Goal: Task Accomplishment & Management: Manage account settings

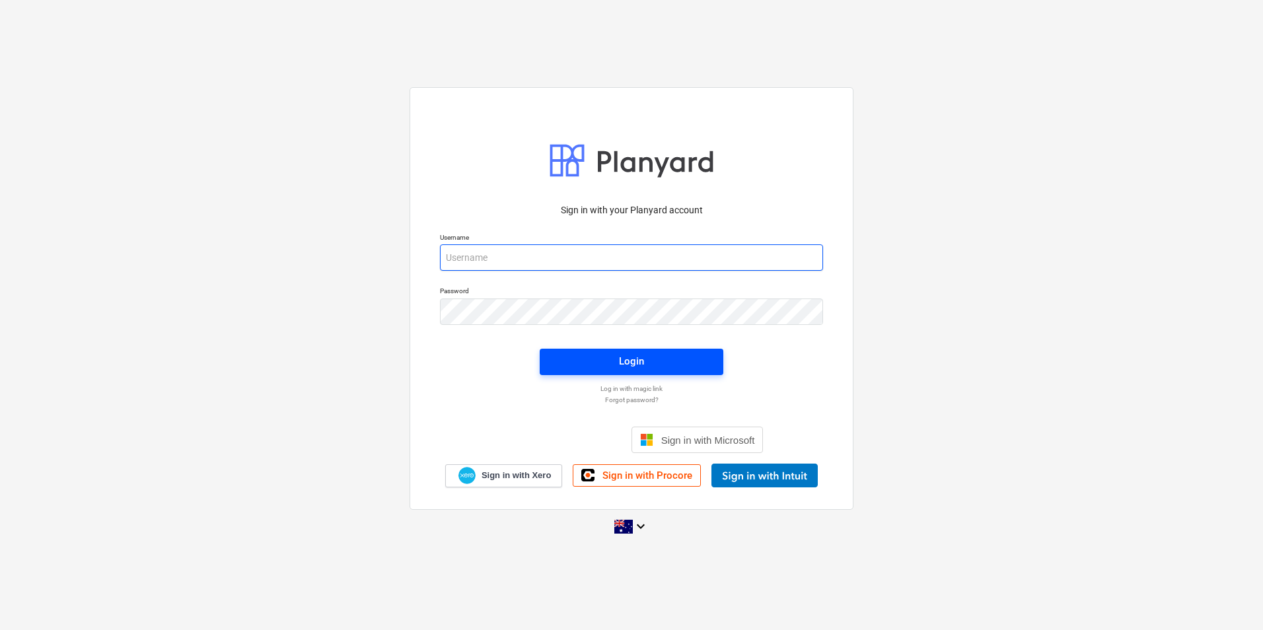
type input "[EMAIL_ADDRESS][DOMAIN_NAME]"
click at [618, 363] on span "Login" at bounding box center [632, 361] width 152 height 17
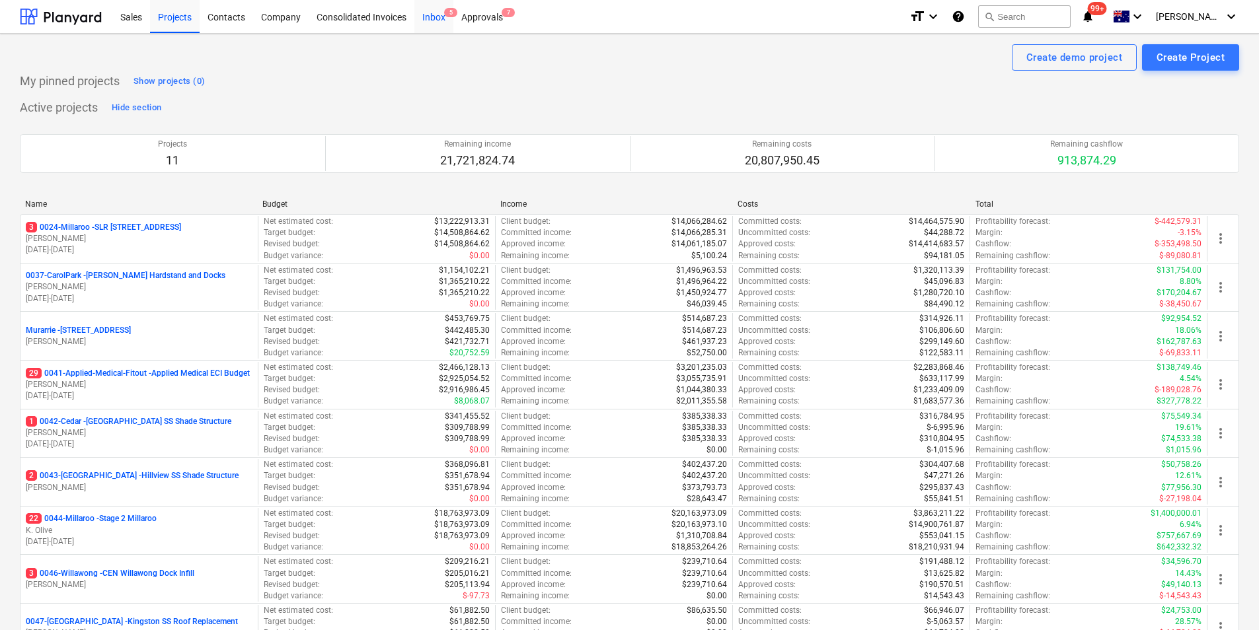
click at [445, 17] on div "Inbox 5" at bounding box center [433, 16] width 39 height 34
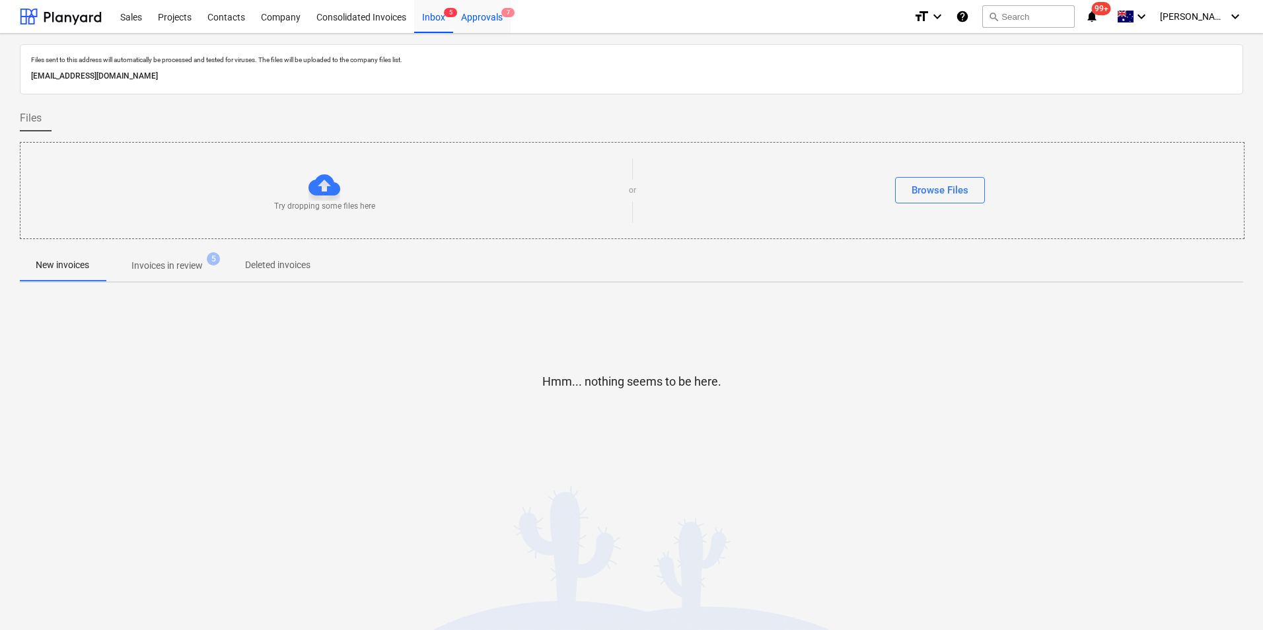
click at [469, 19] on div "Approvals 7" at bounding box center [481, 16] width 57 height 34
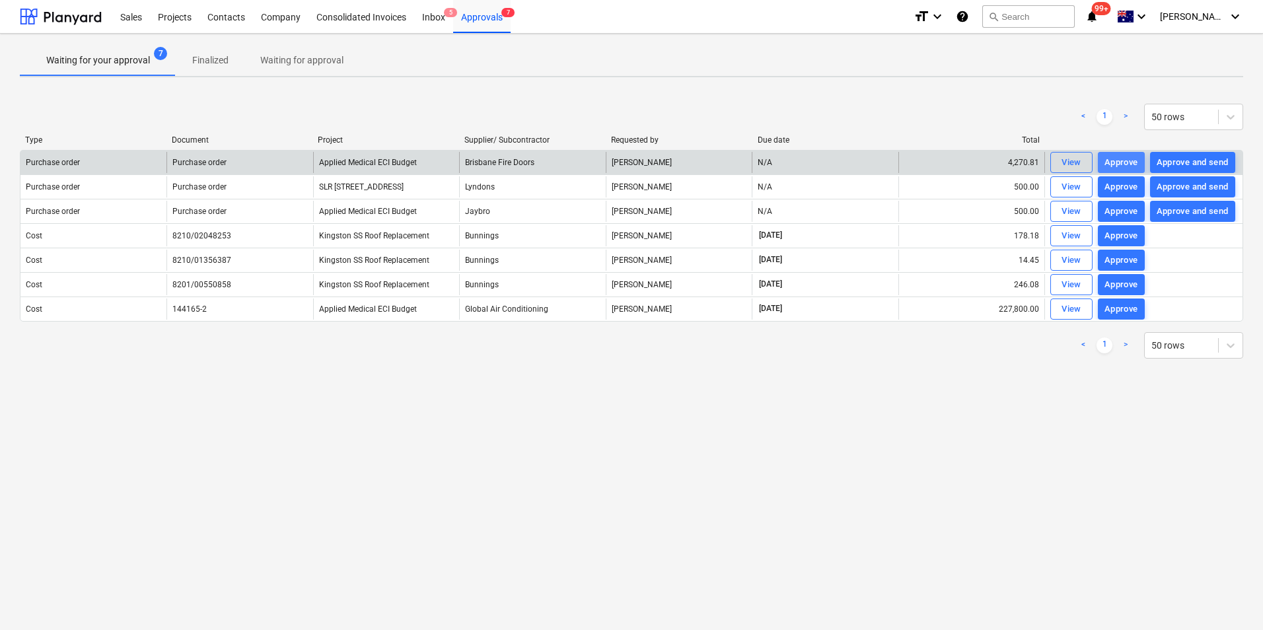
click at [1126, 161] on div "Approve" at bounding box center [1122, 162] width 34 height 15
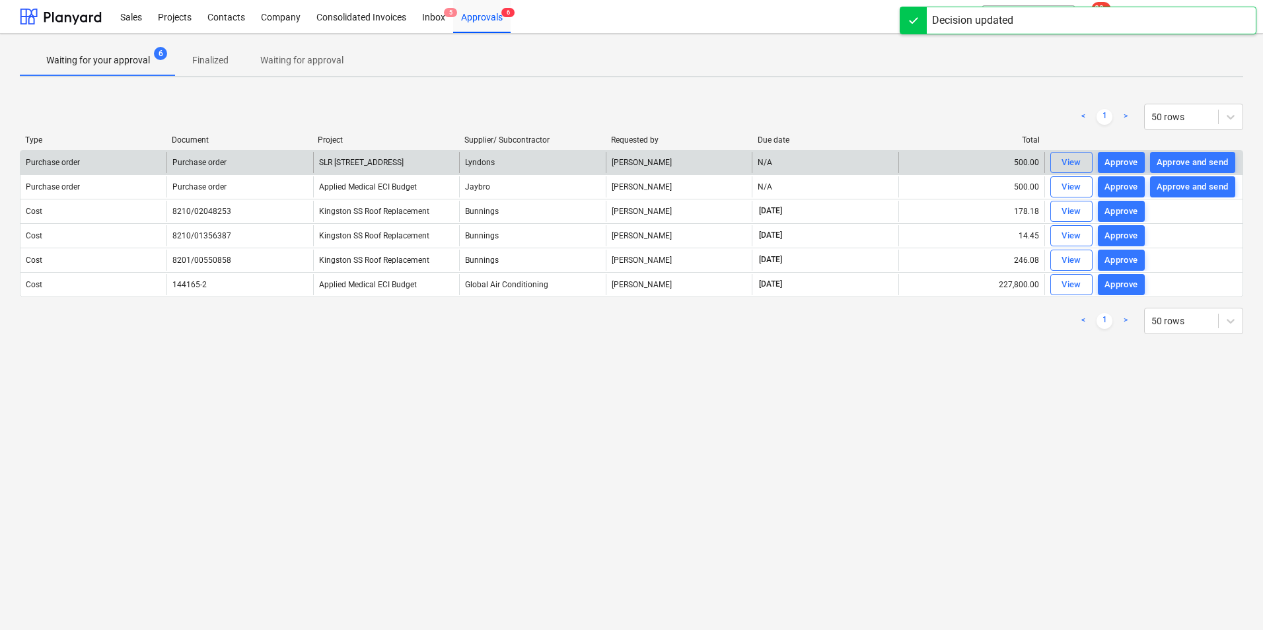
click at [1126, 161] on div "Approve" at bounding box center [1122, 162] width 34 height 15
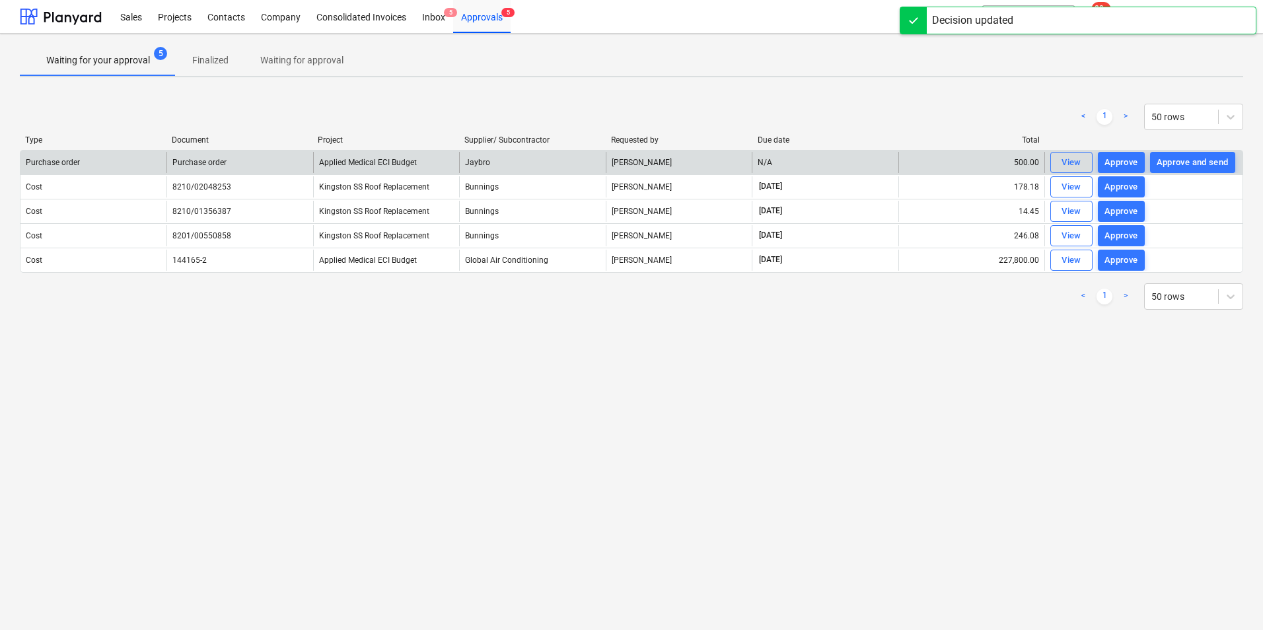
click at [1126, 161] on div "Approve" at bounding box center [1122, 162] width 34 height 15
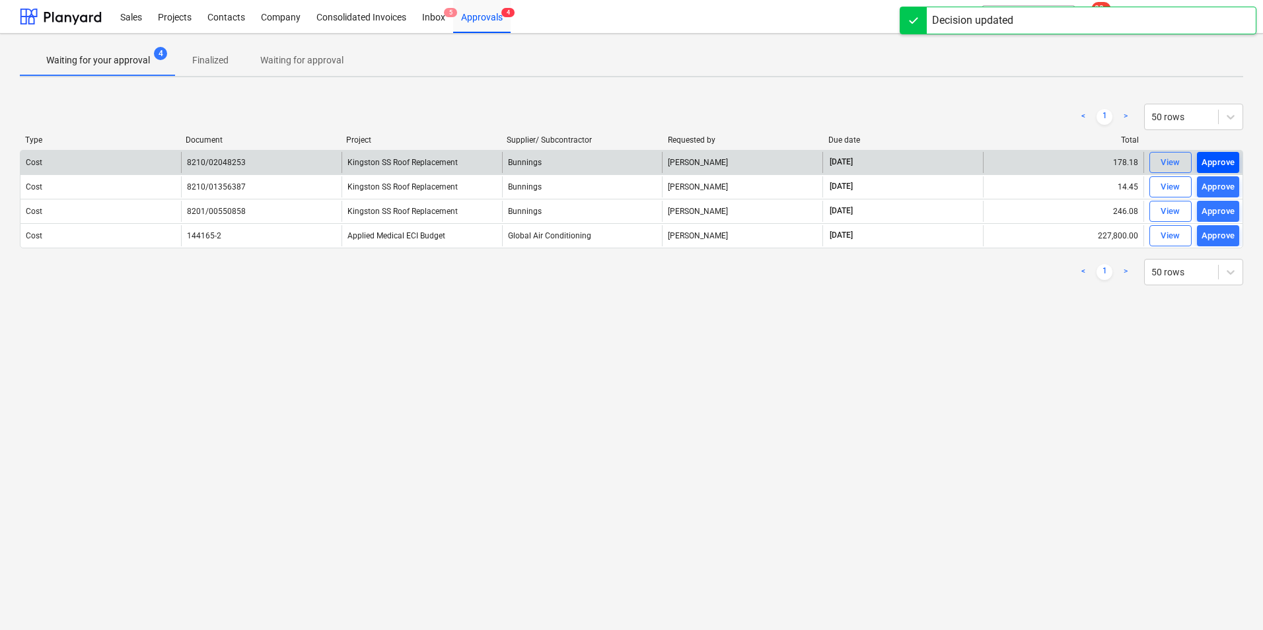
click at [1219, 165] on div "Approve" at bounding box center [1219, 162] width 34 height 15
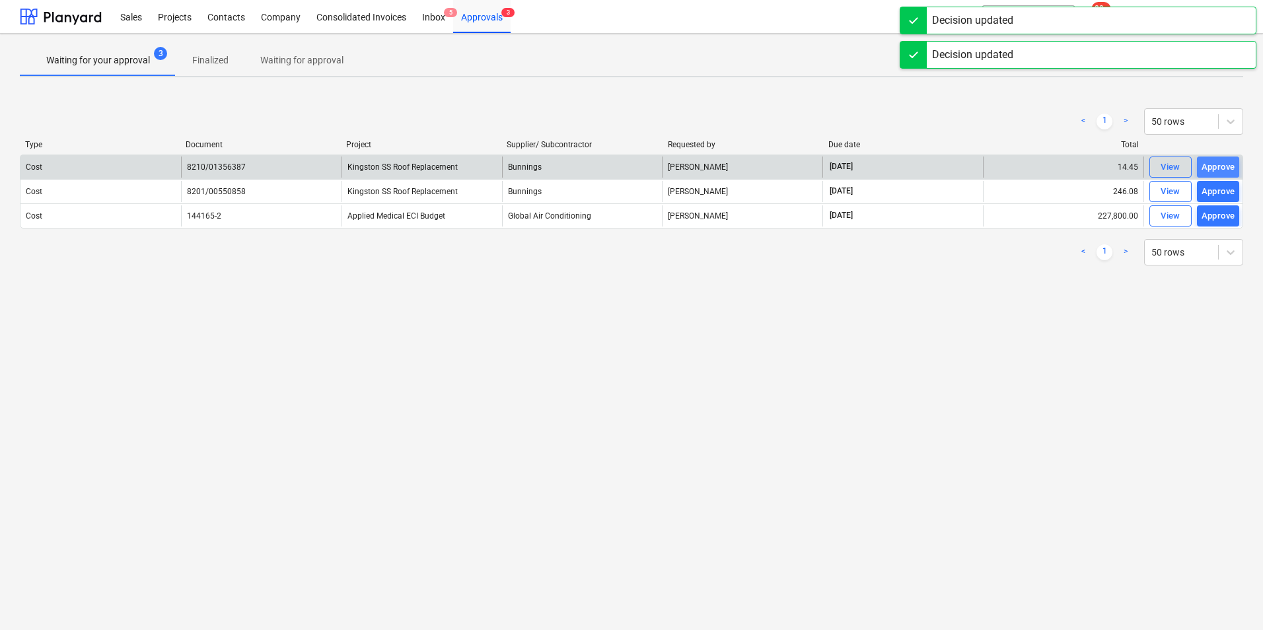
click at [1219, 163] on div "Approve" at bounding box center [1219, 167] width 34 height 15
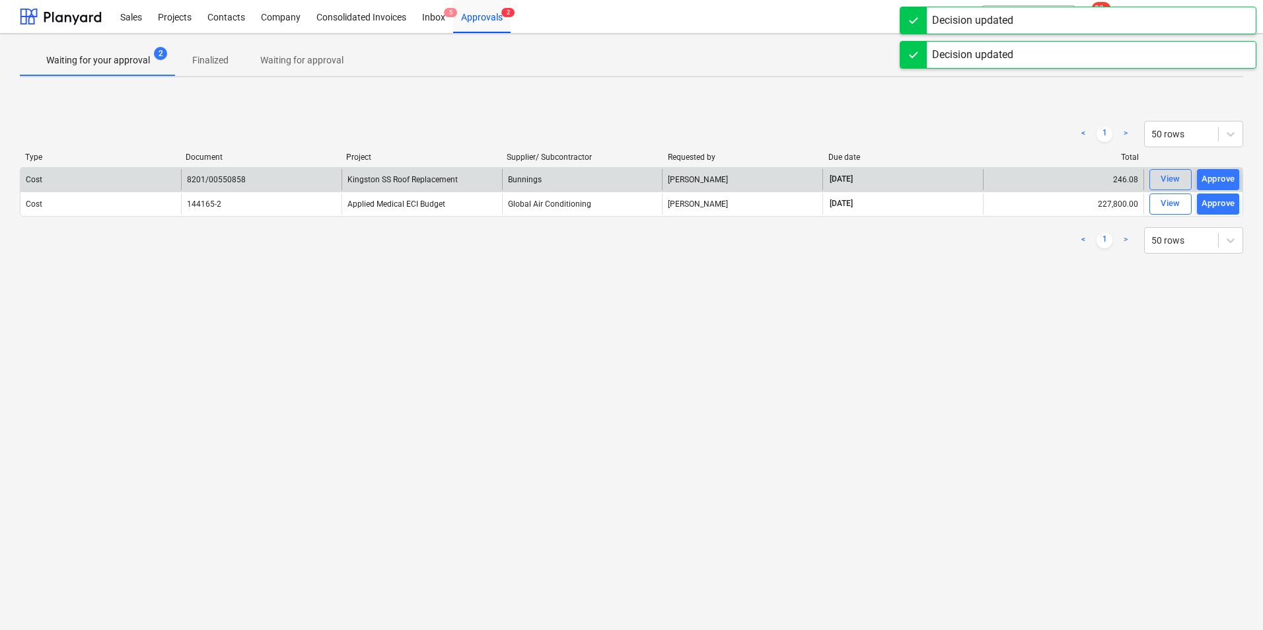
click at [1219, 163] on div "Type Document Project Supplier/ Subcontractor Requested by Due date Total" at bounding box center [632, 160] width 1224 height 15
click at [1221, 182] on div "Approve" at bounding box center [1219, 179] width 34 height 15
